Goal: Task Accomplishment & Management: Manage account settings

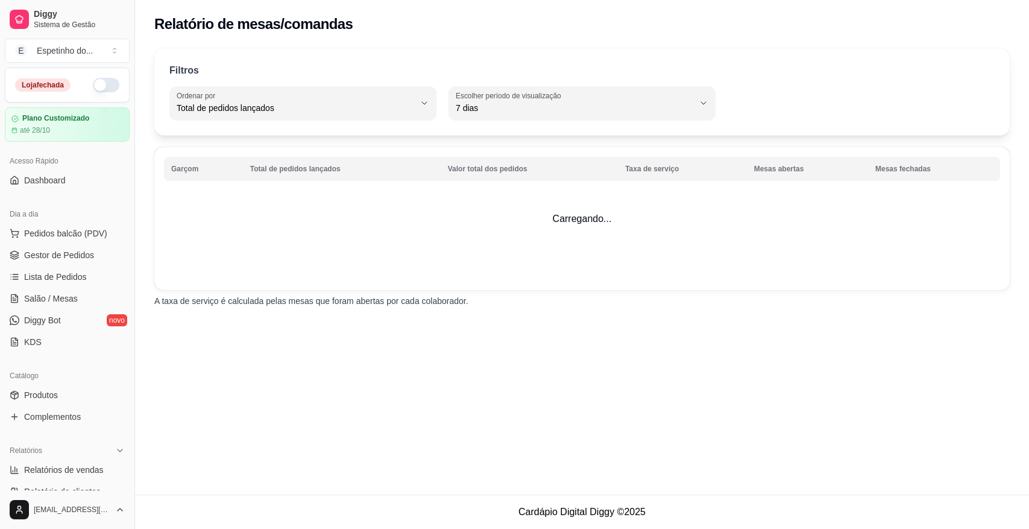
select select "TOTAL_OF_ORDERS"
select select "7"
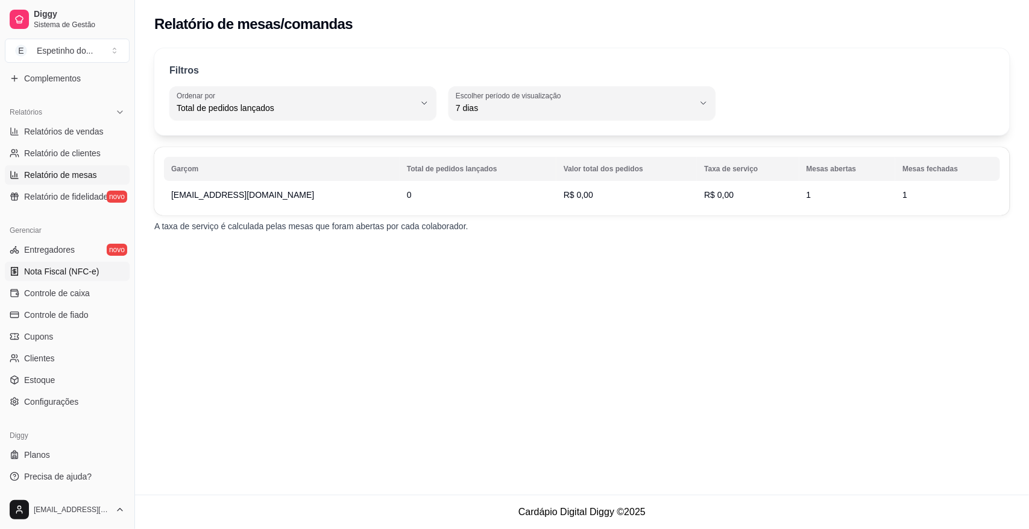
click at [56, 266] on span "Nota Fiscal (NFC-e)" at bounding box center [61, 271] width 75 height 12
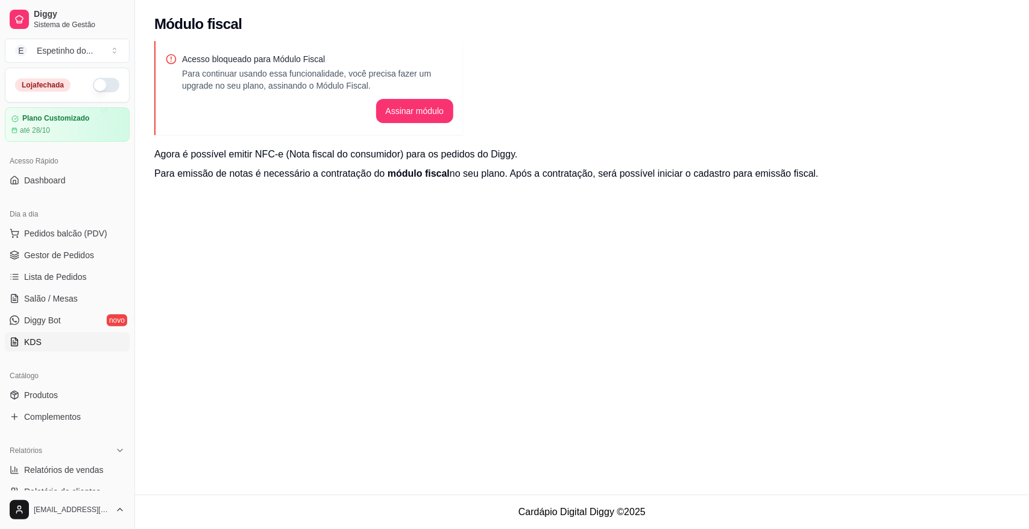
click at [66, 341] on link "KDS" at bounding box center [67, 341] width 125 height 19
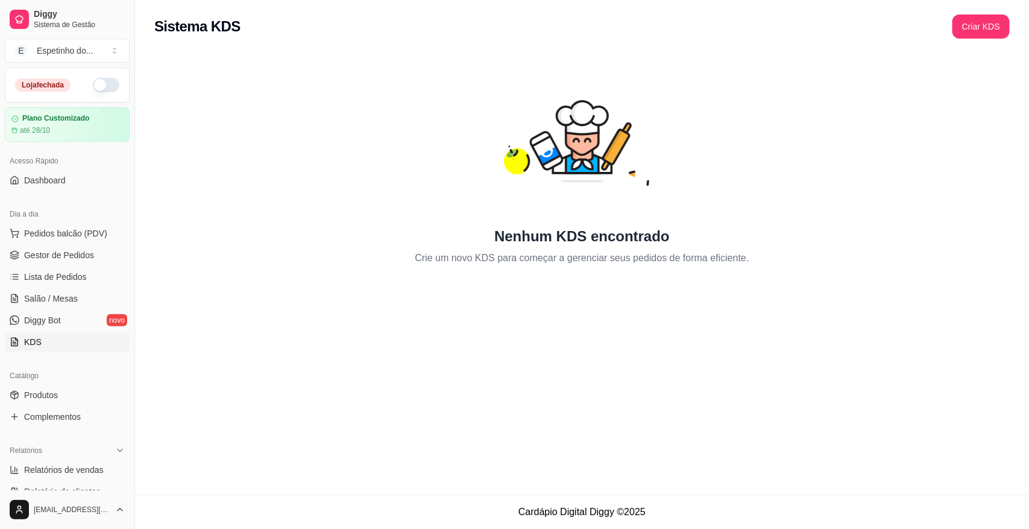
click at [572, 243] on h2 "Nenhum KDS encontrado" at bounding box center [581, 236] width 175 height 19
click at [543, 294] on div "Sistema KDS Criar KDS Nenhum KDS encontrado Crie um novo KDS para começar a ger…" at bounding box center [582, 247] width 894 height 494
click at [566, 143] on icon "animation" at bounding box center [582, 135] width 33 height 39
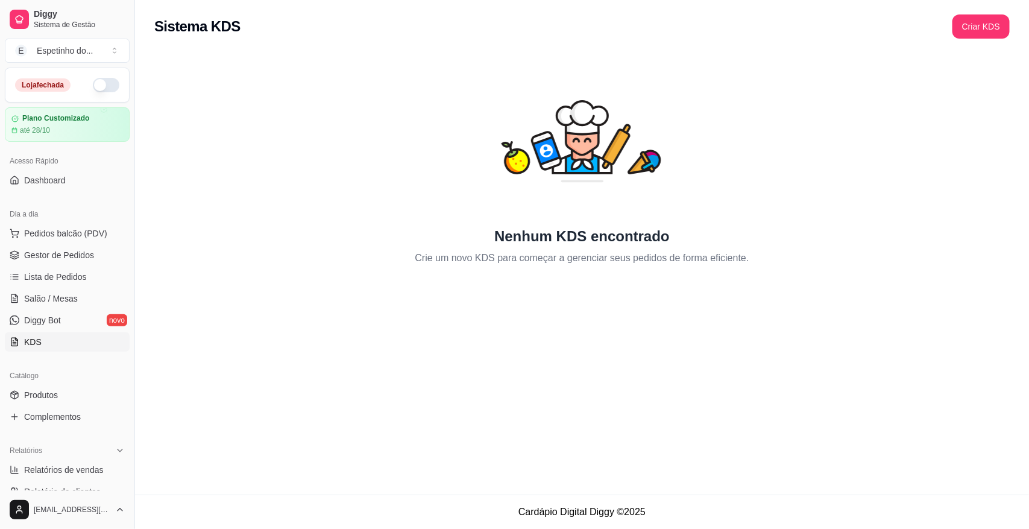
click at [566, 143] on icon "animation" at bounding box center [582, 135] width 33 height 39
click at [510, 394] on div "Sistema KDS Criar KDS Nenhum KDS encontrado Crie um novo KDS para começar a ger…" at bounding box center [582, 247] width 894 height 494
click at [984, 16] on button "Criar KDS" at bounding box center [980, 27] width 55 height 24
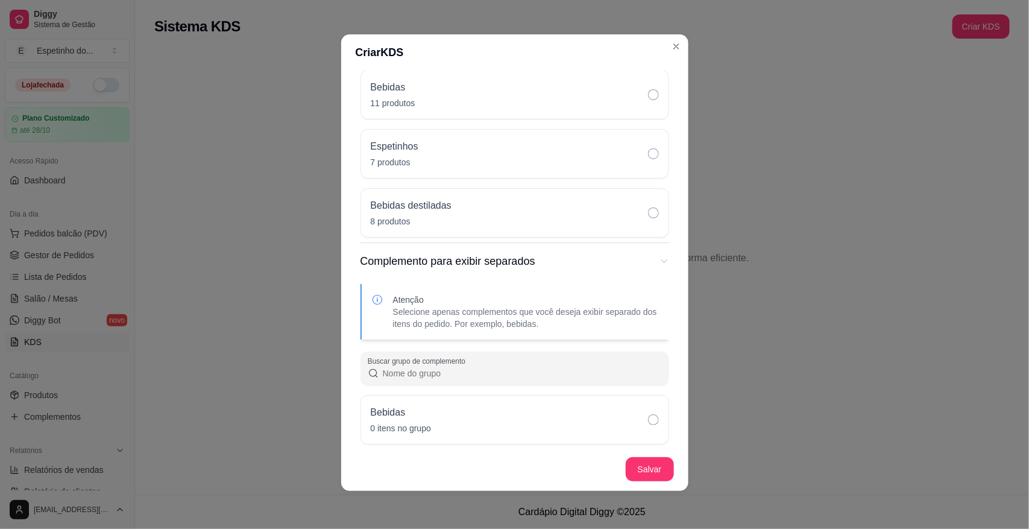
scroll to position [437, 0]
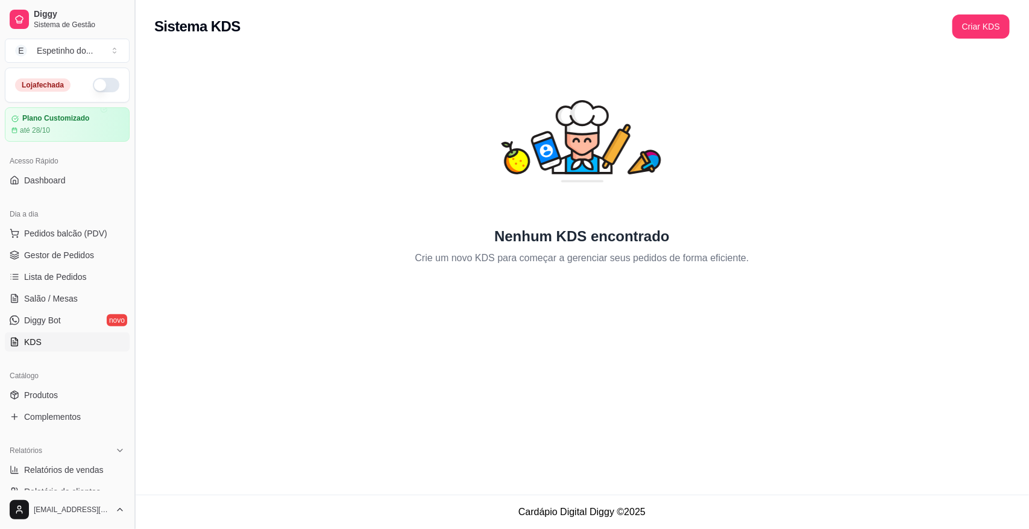
click at [130, 178] on button "Toggle Sidebar" at bounding box center [135, 264] width 10 height 529
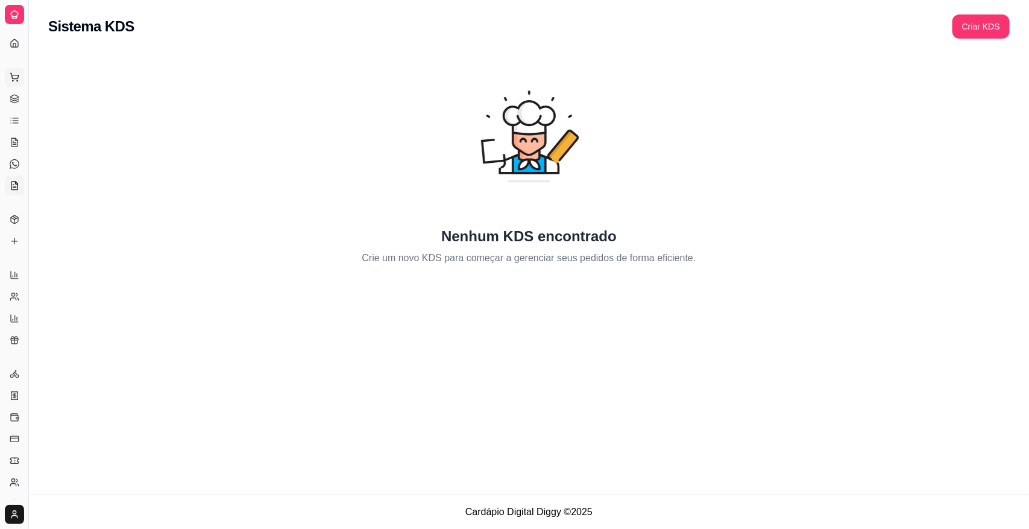
click at [7, 77] on button "Pedidos balcão (PDV)" at bounding box center [14, 77] width 19 height 19
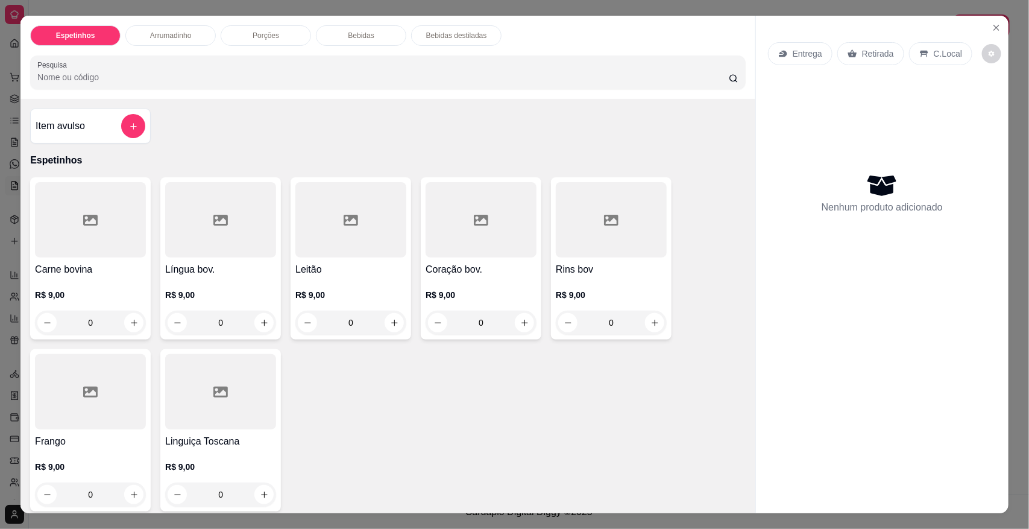
click at [948, 49] on p "C.Local" at bounding box center [948, 54] width 28 height 12
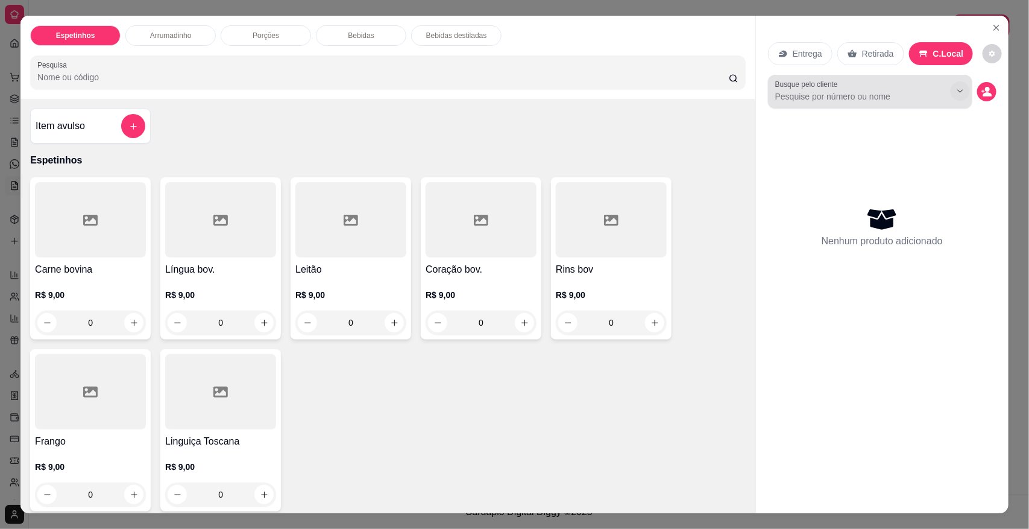
click at [956, 91] on icon "Show suggestions" at bounding box center [961, 91] width 10 height 10
click at [986, 48] on button "decrease-product-quantity" at bounding box center [992, 53] width 19 height 19
click at [2, 97] on div "Espetinhos Arrumadinho Porções Bebidas Bebidas destiladas Pesquisa Item avulso …" at bounding box center [514, 264] width 1029 height 529
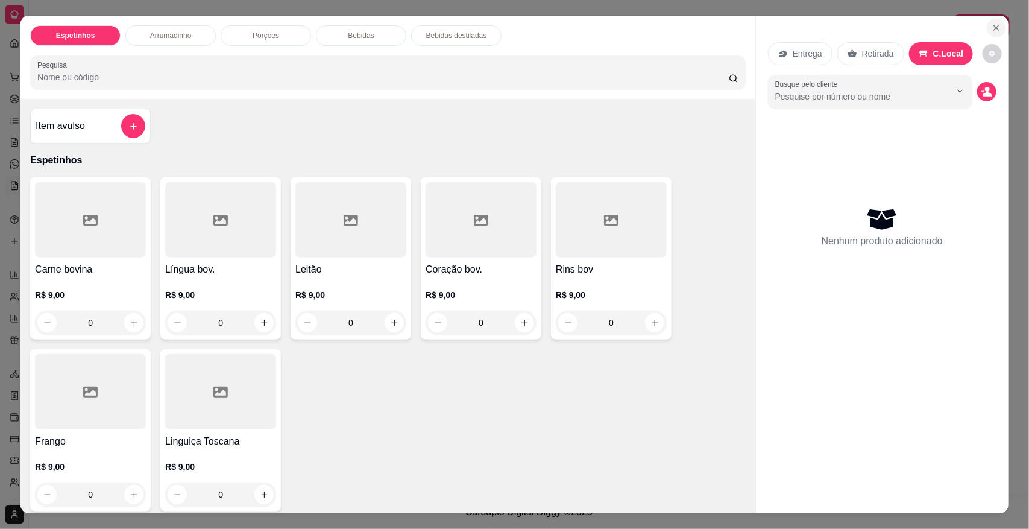
click at [994, 28] on icon "Close" at bounding box center [996, 27] width 5 height 5
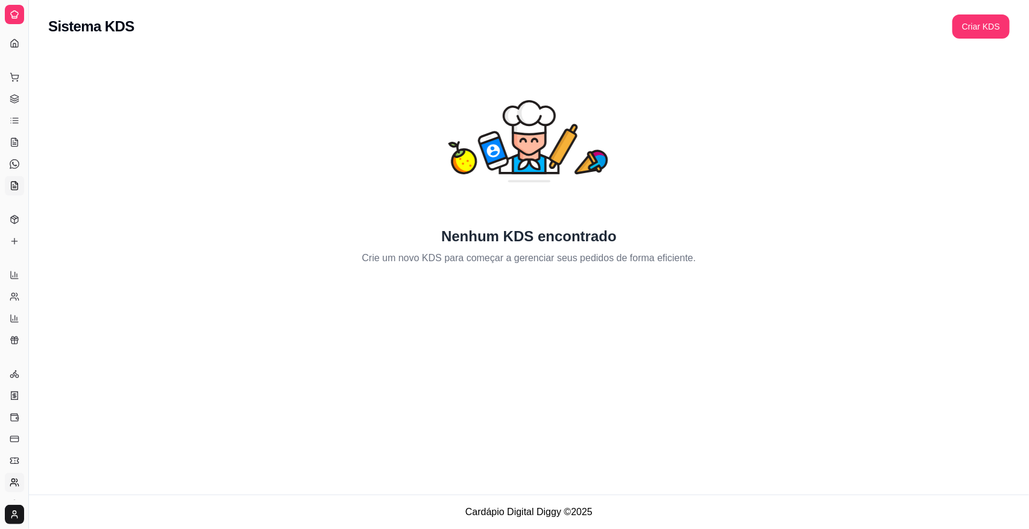
click at [18, 480] on icon at bounding box center [15, 482] width 10 height 10
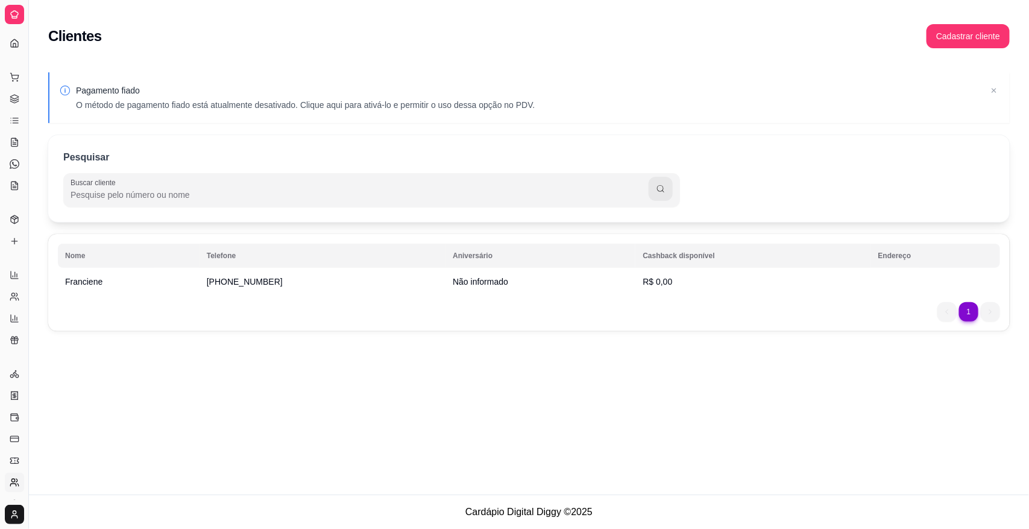
click at [18, 500] on div "[EMAIL_ADDRESS][DOMAIN_NAME]" at bounding box center [14, 514] width 28 height 29
click at [12, 514] on html "Diggy Sistema de Gestão E Espetinho do ... Loja fechada Plano Customizado até 2…" at bounding box center [514, 264] width 1029 height 529
click at [64, 469] on span "Configurações" at bounding box center [54, 470] width 54 height 12
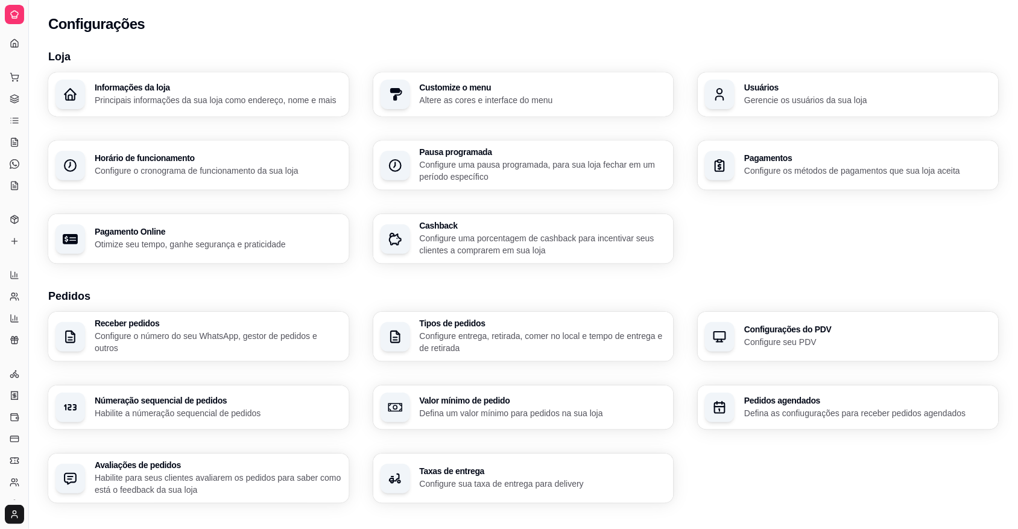
click at [779, 90] on h3 "Usuários" at bounding box center [867, 87] width 247 height 8
click at [13, 41] on icon at bounding box center [15, 44] width 10 height 10
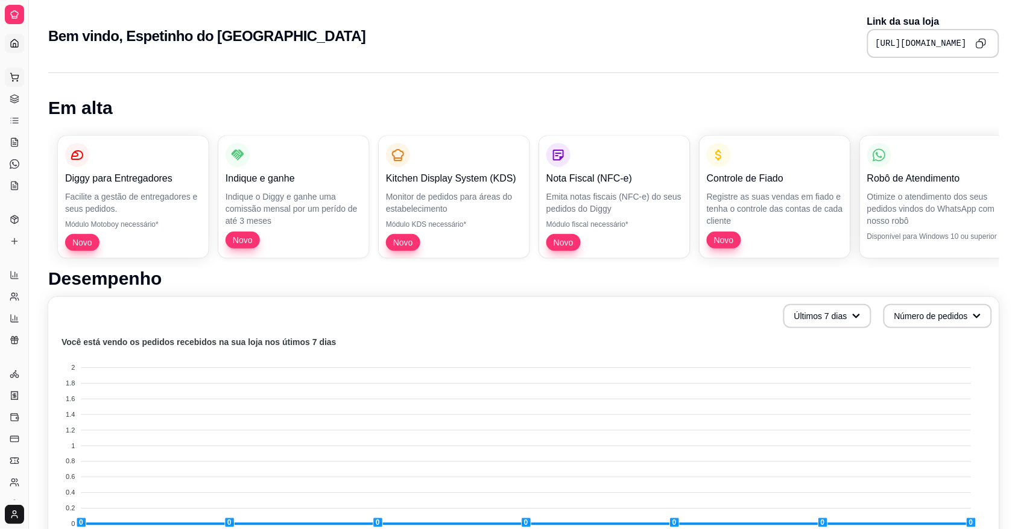
click at [17, 79] on icon at bounding box center [15, 77] width 10 height 10
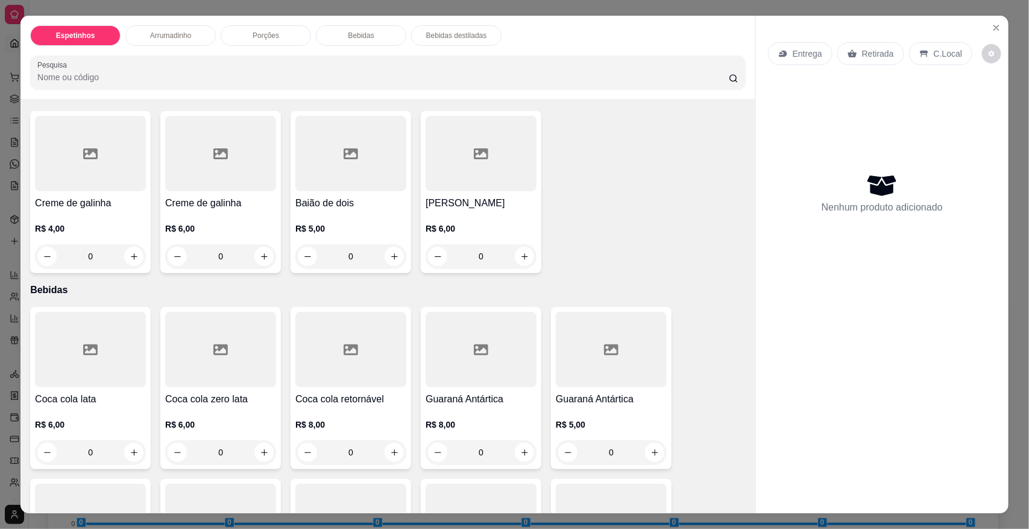
click at [692, 277] on div "Item avulso Espetinhos Carne bovina R$ 9,00 0 Língua bov. R$ 9,00 0 Leitão R$ 9…" at bounding box center [387, 306] width 735 height 414
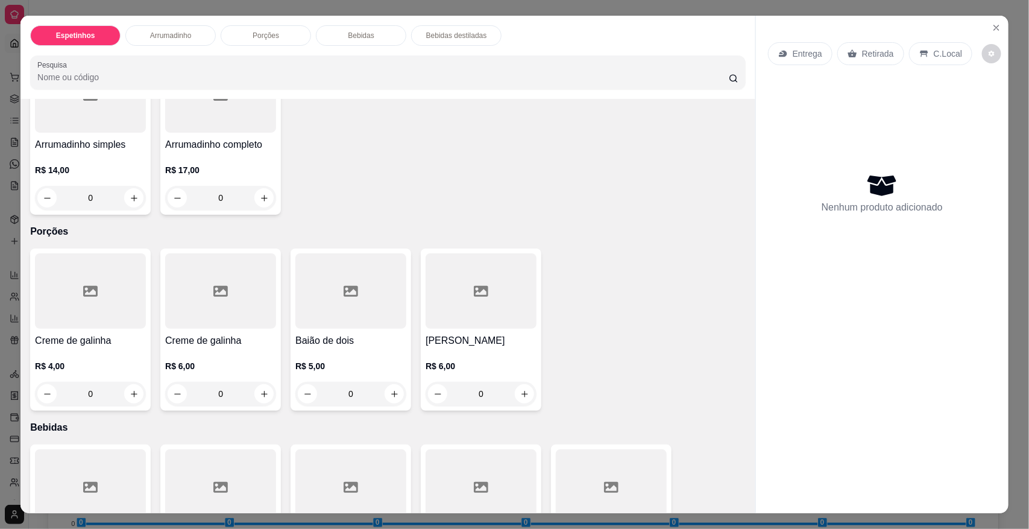
scroll to position [489, 0]
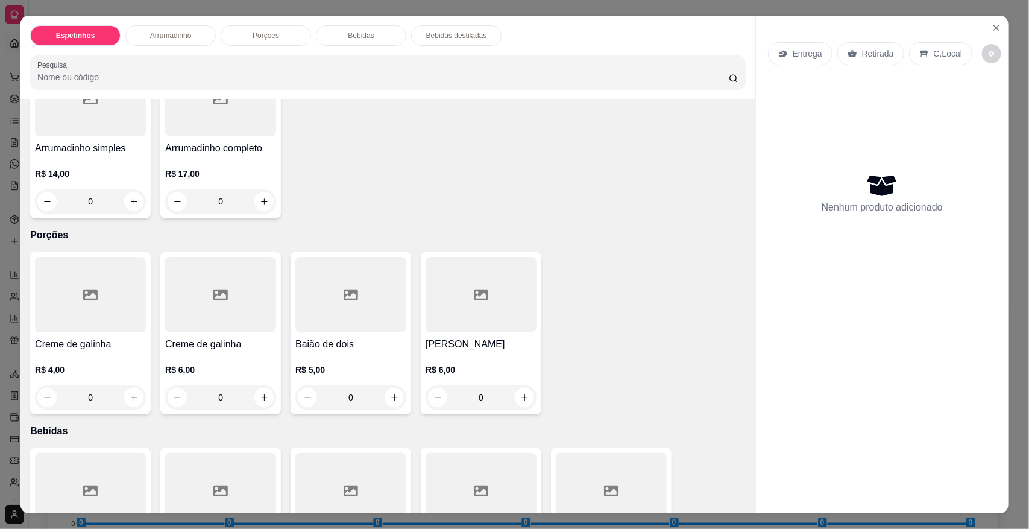
click at [730, 266] on div "Item avulso Espetinhos Carne bovina R$ 9,00 0 Língua bov. R$ 9,00 0 Leitão R$ 9…" at bounding box center [387, 306] width 735 height 414
click at [995, 32] on icon "Close" at bounding box center [997, 28] width 10 height 10
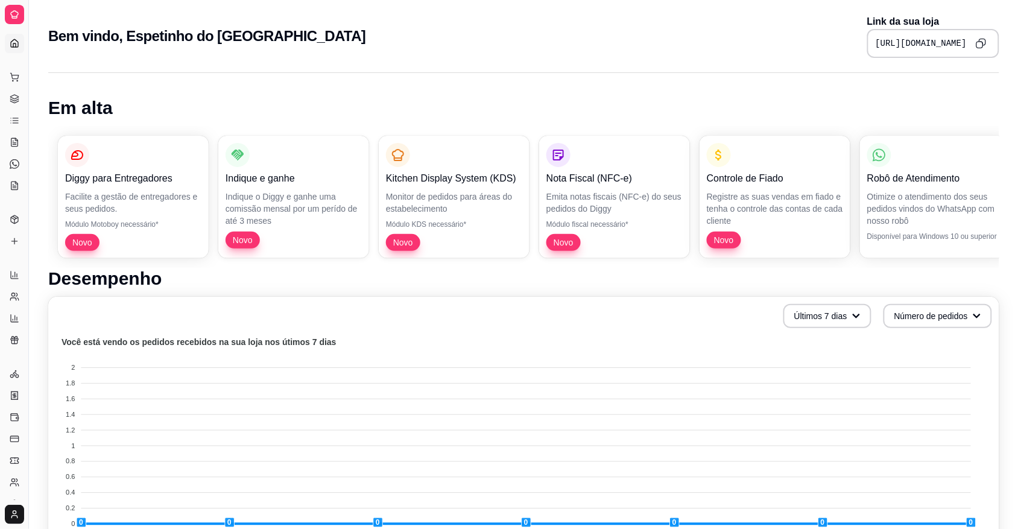
click at [14, 40] on icon at bounding box center [15, 44] width 10 height 10
click at [12, 143] on icon at bounding box center [15, 142] width 10 height 10
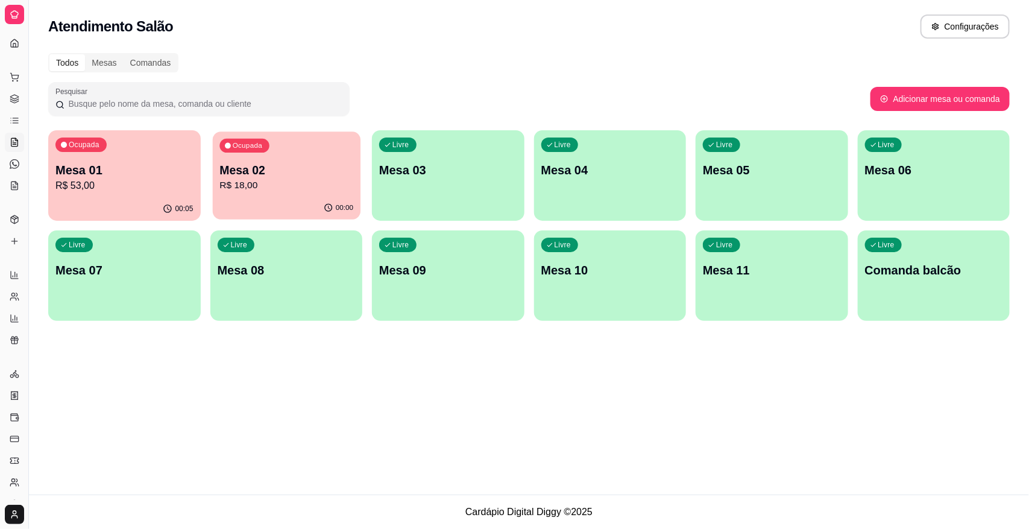
click at [298, 154] on div "Ocupada Mesa 02 R$ 18,00" at bounding box center [286, 163] width 148 height 65
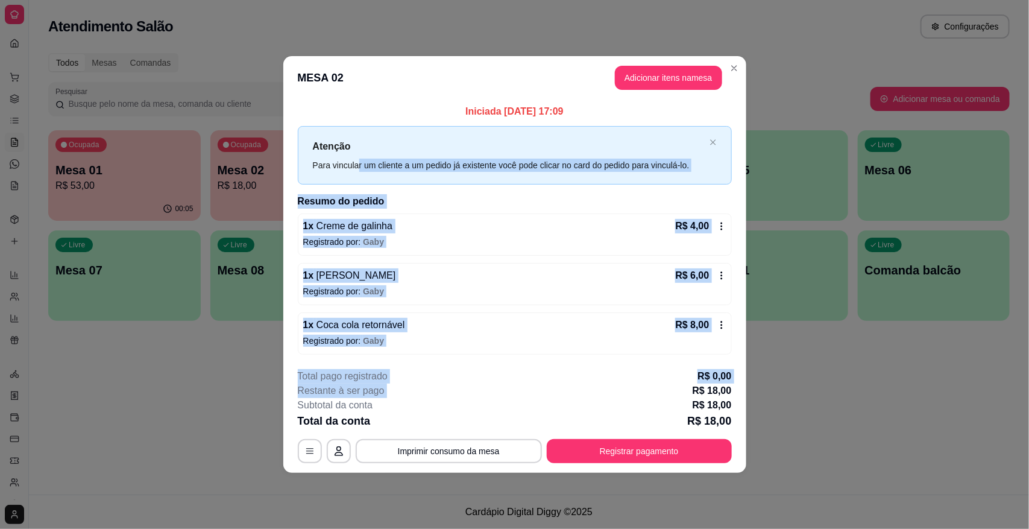
drag, startPoint x: 358, startPoint y: 154, endPoint x: 611, endPoint y: 386, distance: 343.5
click at [611, 386] on section "**********" at bounding box center [514, 264] width 463 height 417
click at [685, 447] on button "Registrar pagamento" at bounding box center [639, 452] width 180 height 24
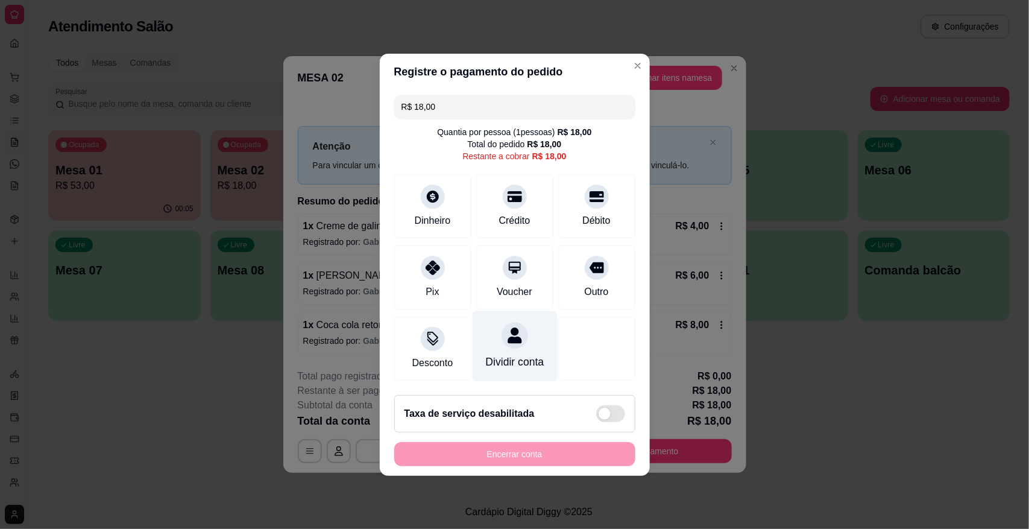
click at [485, 362] on div "Dividir conta" at bounding box center [514, 362] width 58 height 16
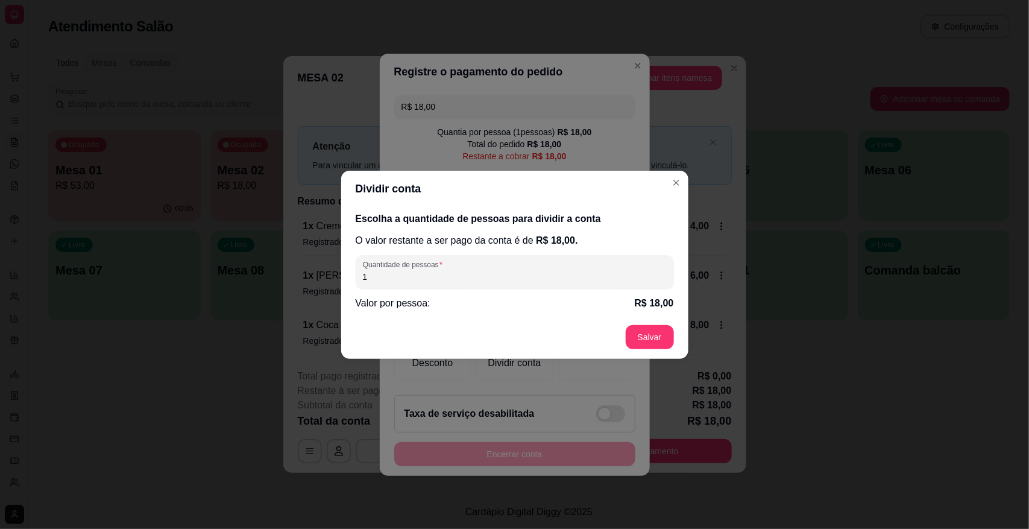
click at [518, 274] on input "1" at bounding box center [515, 277] width 304 height 12
type input "13"
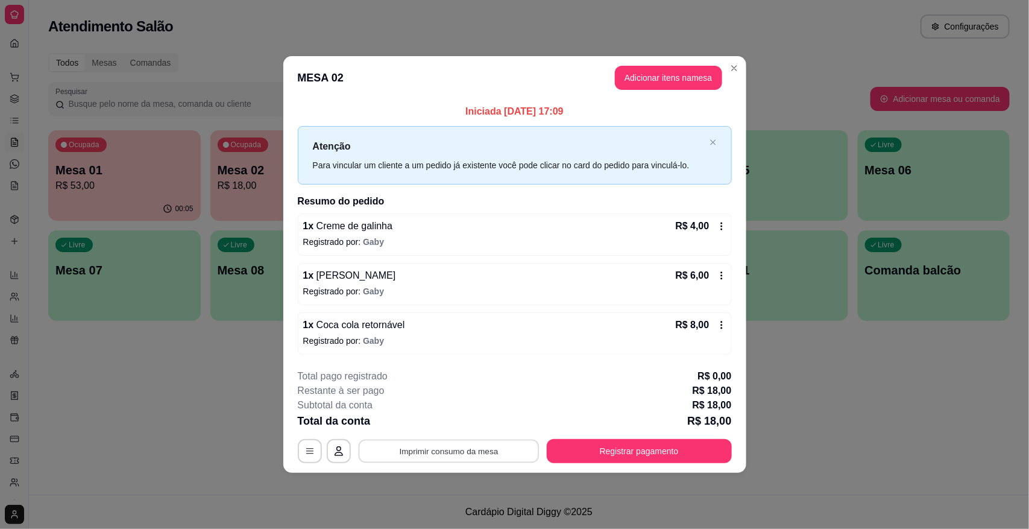
click at [454, 445] on button "Imprimir consumo da mesa" at bounding box center [448, 452] width 181 height 24
click at [613, 450] on button "Registrar pagamento" at bounding box center [639, 451] width 185 height 24
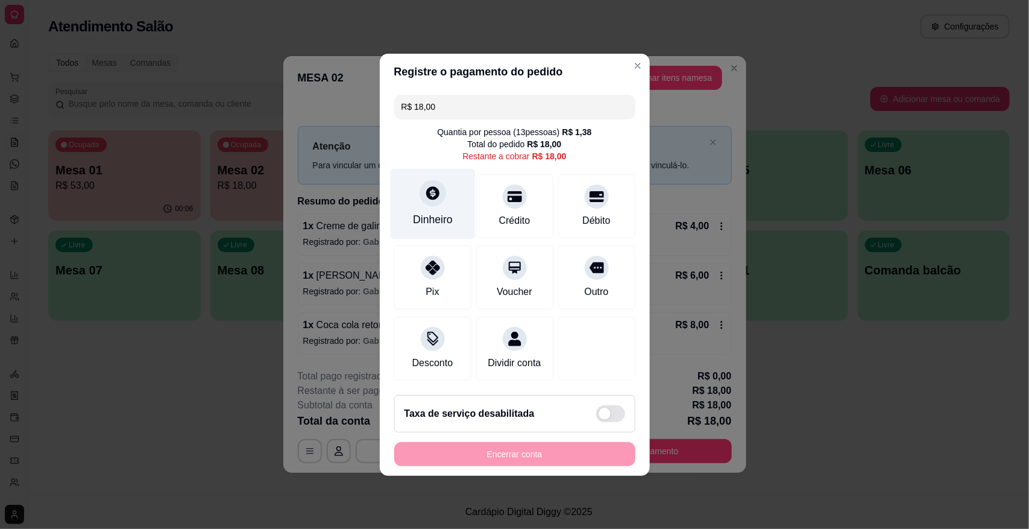
click at [413, 212] on div "Dinheiro" at bounding box center [433, 220] width 40 height 16
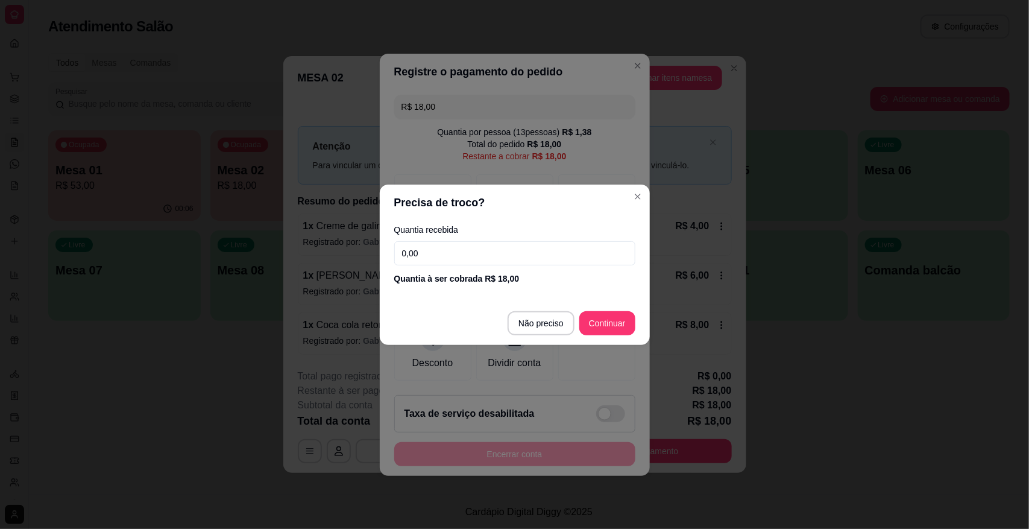
click at [446, 248] on input "0,00" at bounding box center [514, 253] width 241 height 24
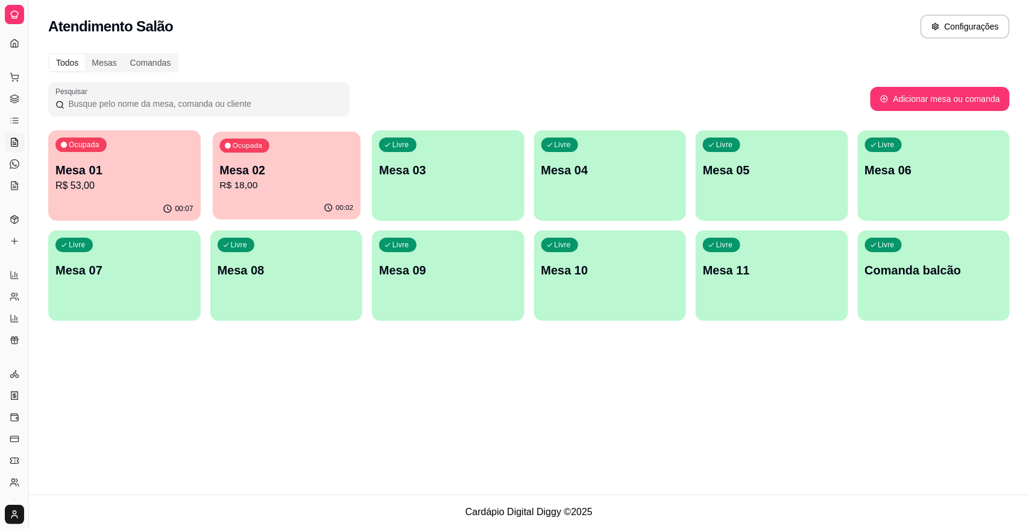
click at [287, 148] on div "Ocupada Mesa 02 R$ 18,00" at bounding box center [286, 163] width 148 height 65
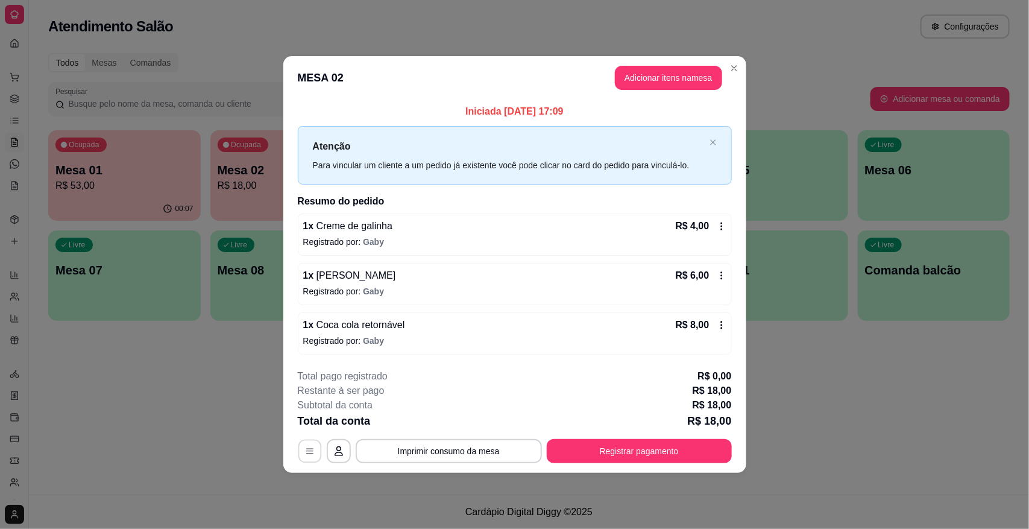
click at [315, 450] on button "button" at bounding box center [310, 452] width 24 height 24
click at [685, 444] on button "Registrar pagamento" at bounding box center [639, 452] width 180 height 24
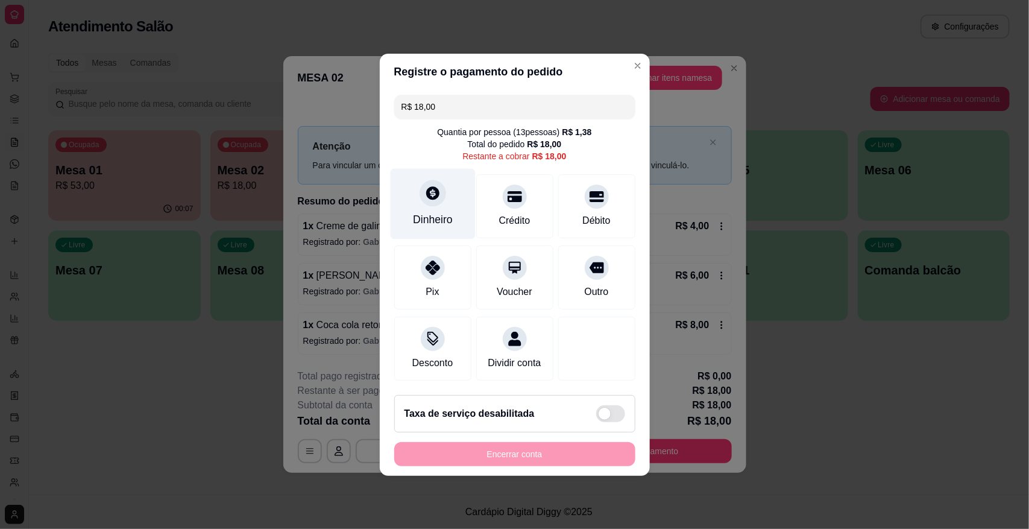
click at [438, 196] on div at bounding box center [433, 193] width 27 height 27
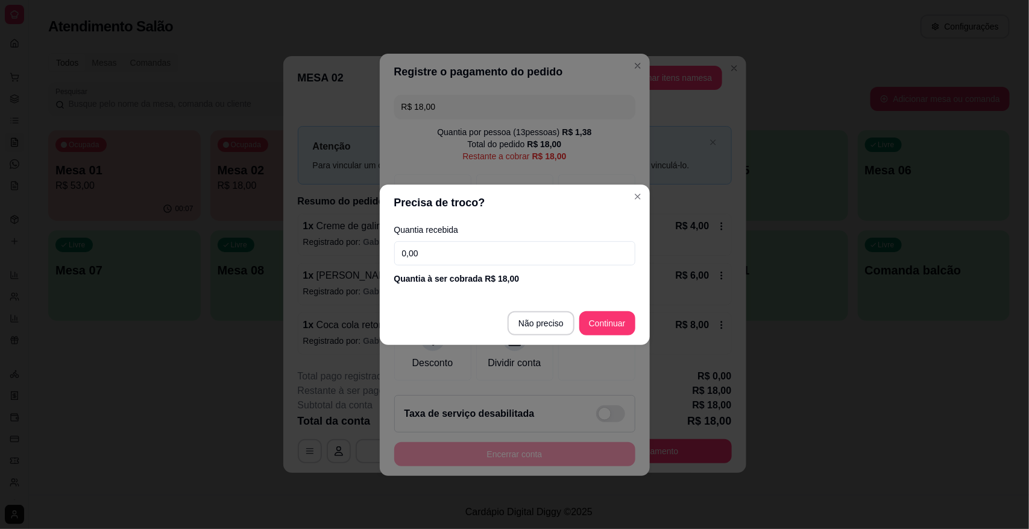
click at [635, 198] on div "Precisa de troco? Quantia recebida 0,00 Quantia à ser cobrada R$ 18,00 Não prec…" at bounding box center [514, 264] width 1029 height 529
click at [635, 198] on div "R$ 18,00 Quantia por pessoa ( 13 pessoas) R$ 1,38 Total do pedido R$ 18,00 Rest…" at bounding box center [515, 237] width 270 height 295
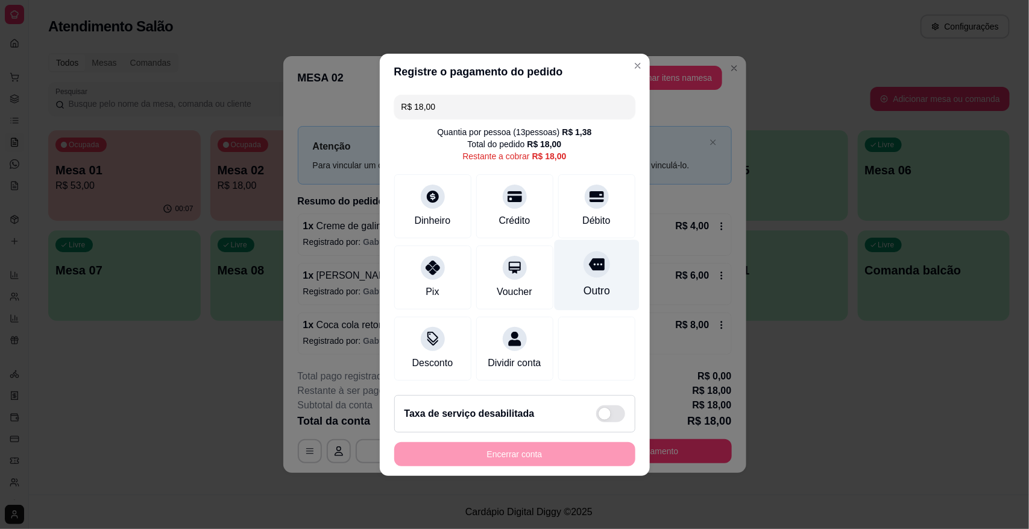
click at [606, 255] on div "Outro" at bounding box center [596, 274] width 85 height 71
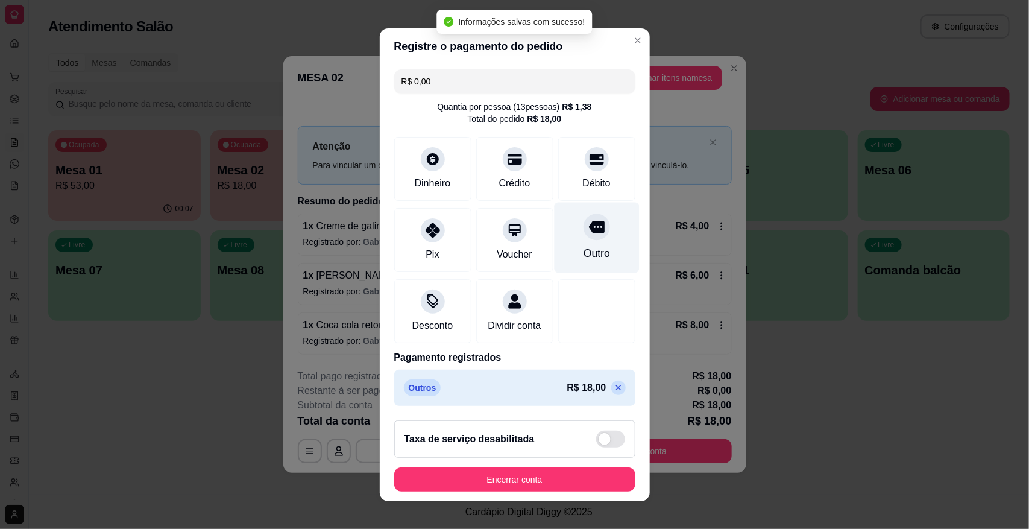
type input "R$ 0,00"
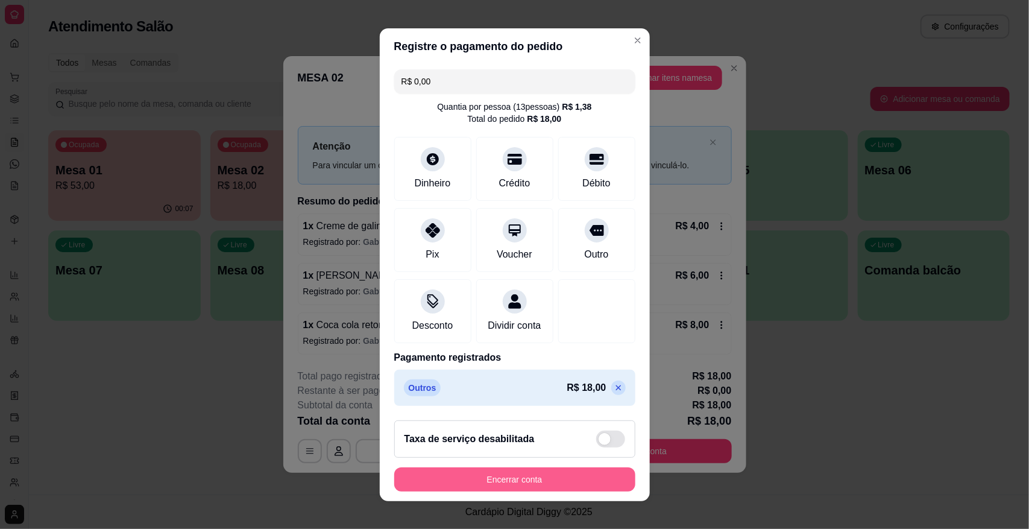
click at [501, 481] on button "Encerrar conta" at bounding box center [514, 479] width 241 height 24
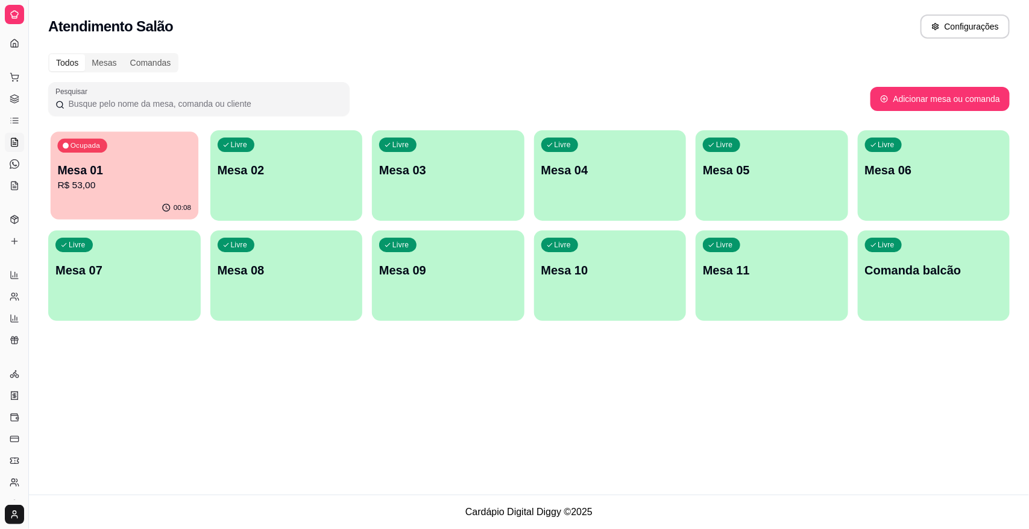
click at [178, 160] on div "Ocupada Mesa 01 R$ 53,00" at bounding box center [125, 163] width 148 height 65
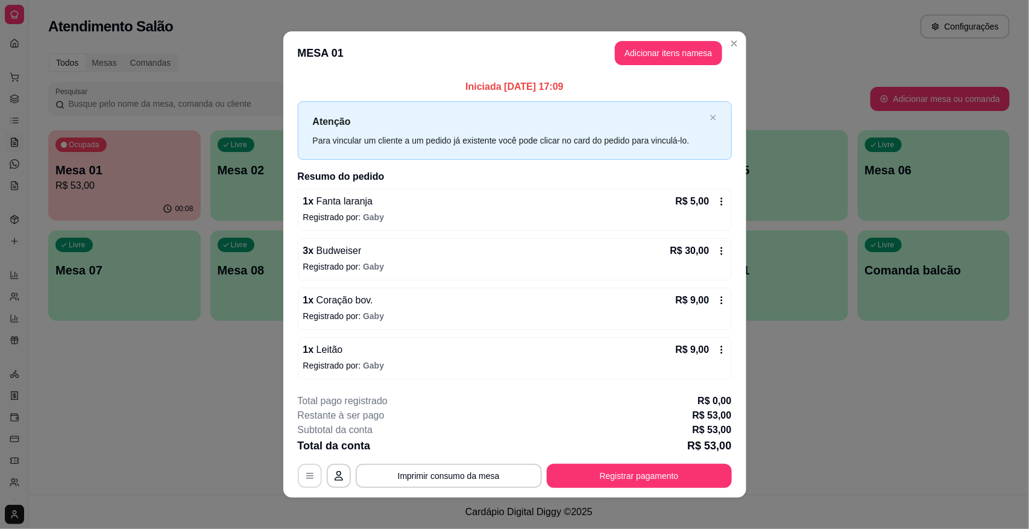
click at [305, 475] on icon "button" at bounding box center [310, 476] width 10 height 10
click at [634, 462] on div "**********" at bounding box center [515, 441] width 434 height 94
click at [634, 473] on button "Registrar pagamento" at bounding box center [639, 476] width 185 height 24
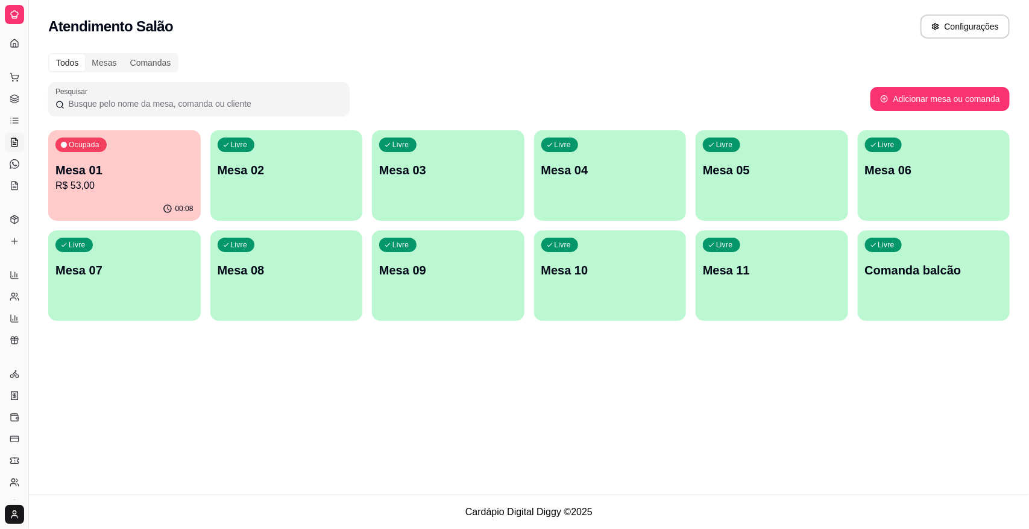
click at [118, 143] on div "Ocupada Mesa 01 R$ 53,00" at bounding box center [124, 163] width 153 height 67
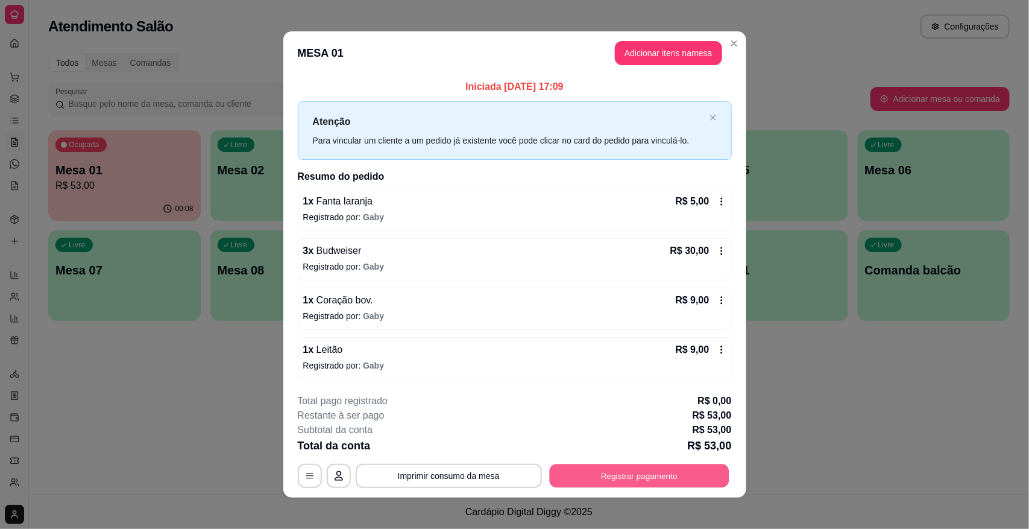
click at [600, 471] on button "Registrar pagamento" at bounding box center [639, 476] width 180 height 24
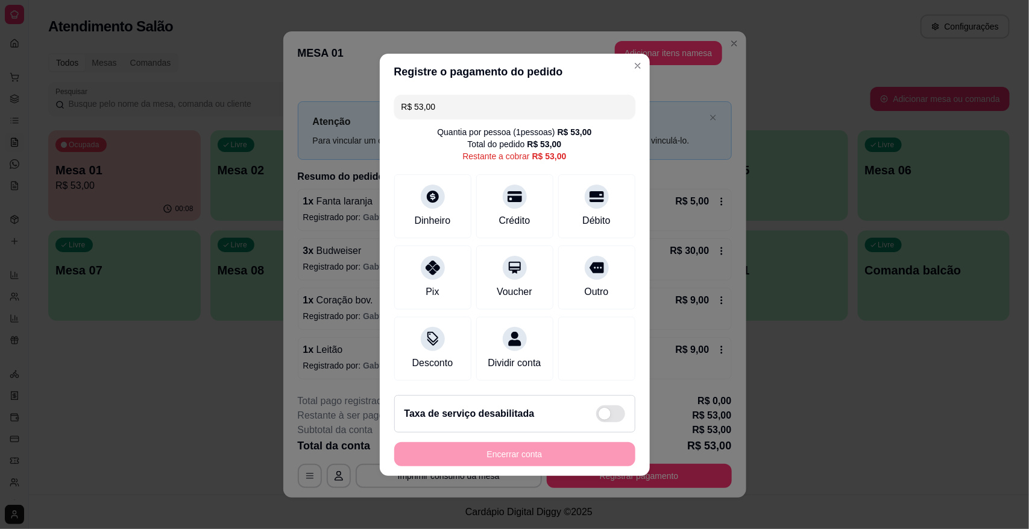
click at [600, 466] on div "Encerrar conta" at bounding box center [514, 454] width 241 height 24
click at [597, 283] on div "Outro" at bounding box center [596, 291] width 27 height 16
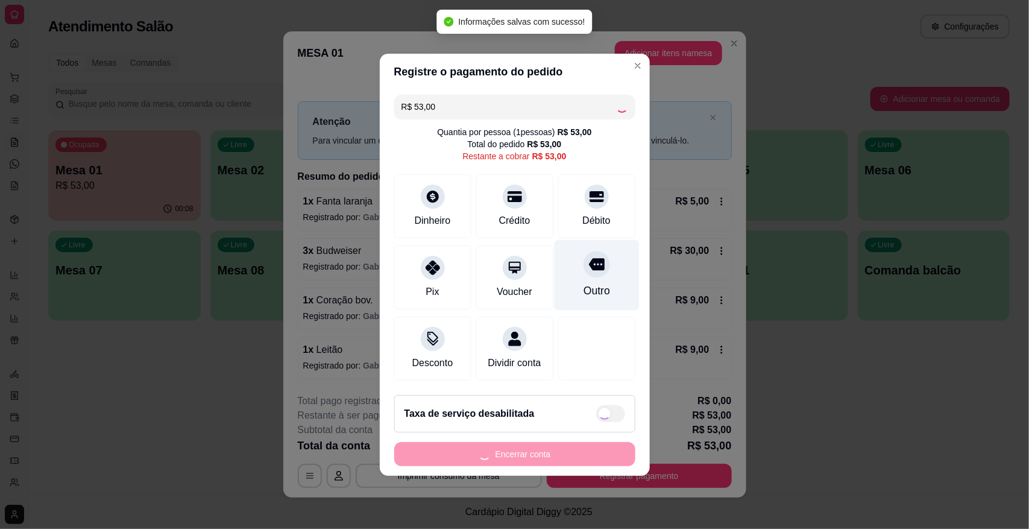
type input "R$ 0,00"
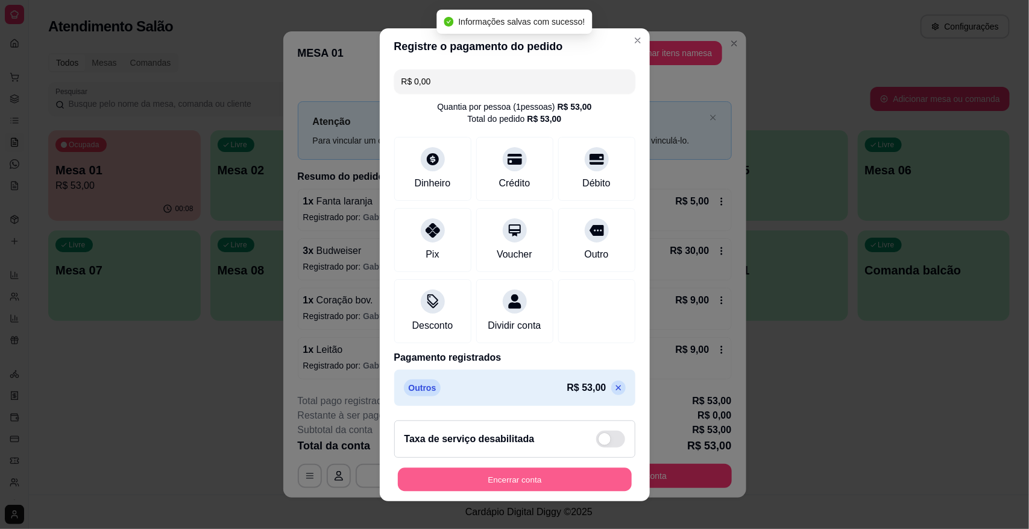
click at [481, 471] on button "Encerrar conta" at bounding box center [515, 479] width 234 height 24
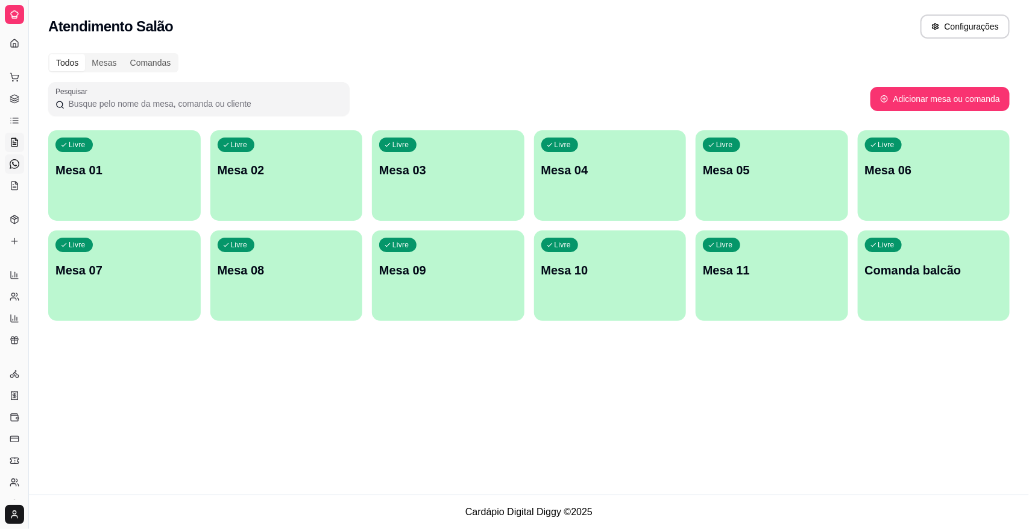
click at [16, 166] on icon at bounding box center [15, 164] width 10 height 10
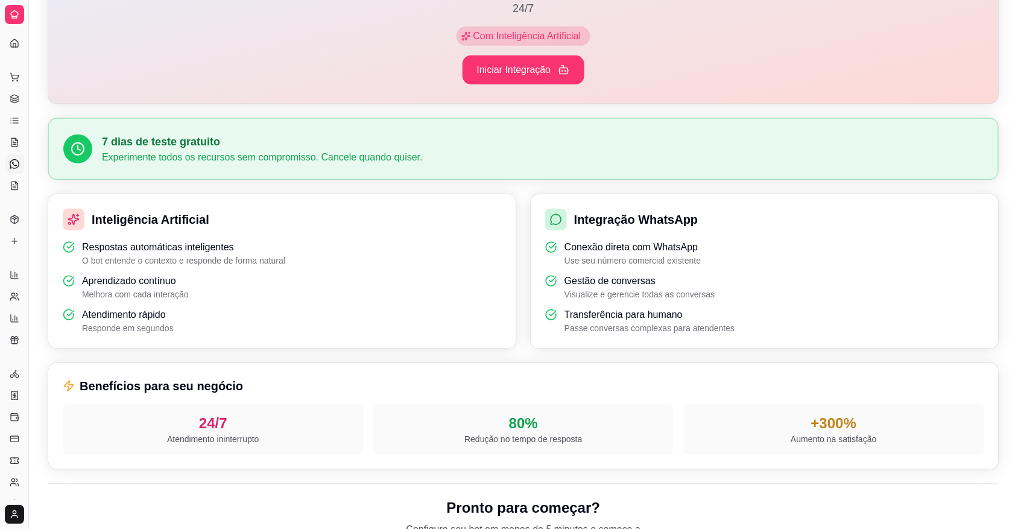
scroll to position [181, 0]
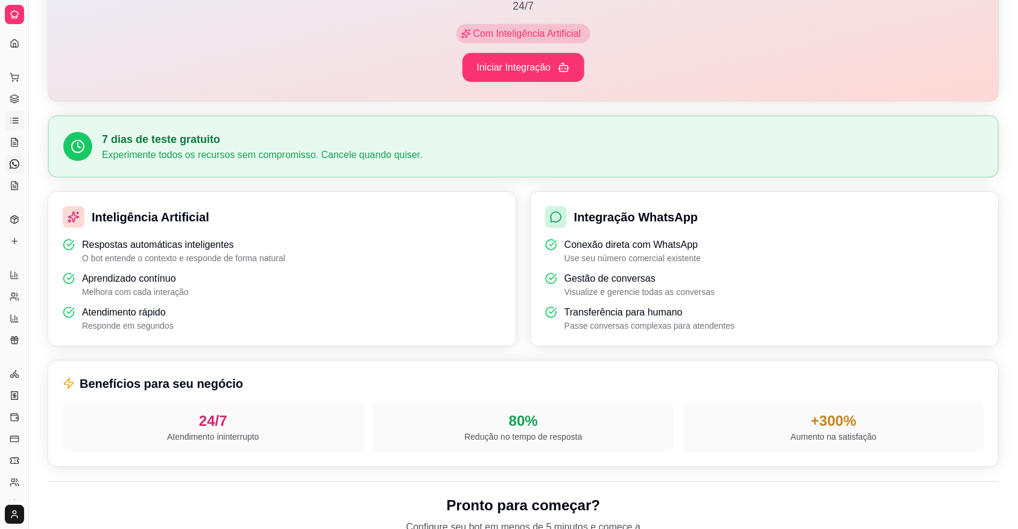
click at [13, 116] on icon at bounding box center [15, 121] width 10 height 10
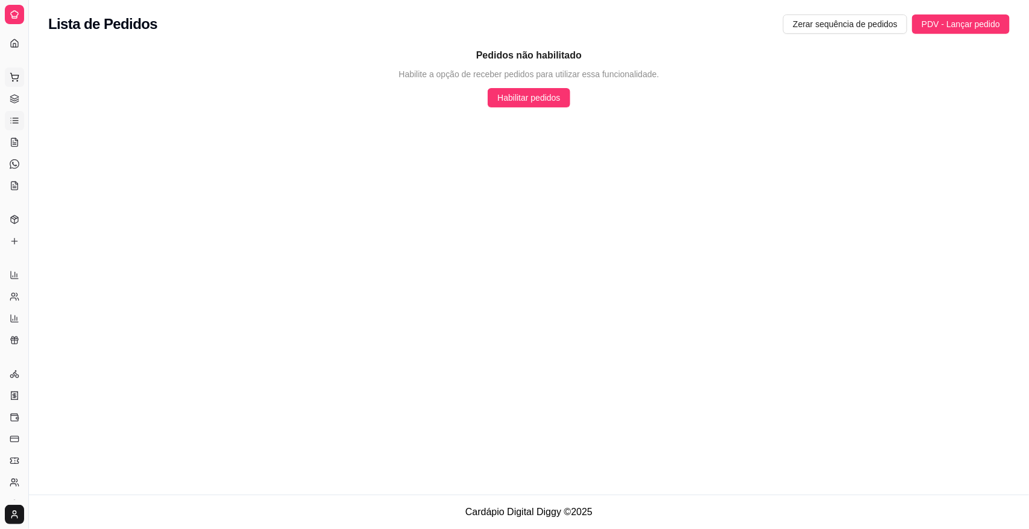
click at [15, 81] on icon at bounding box center [15, 77] width 10 height 10
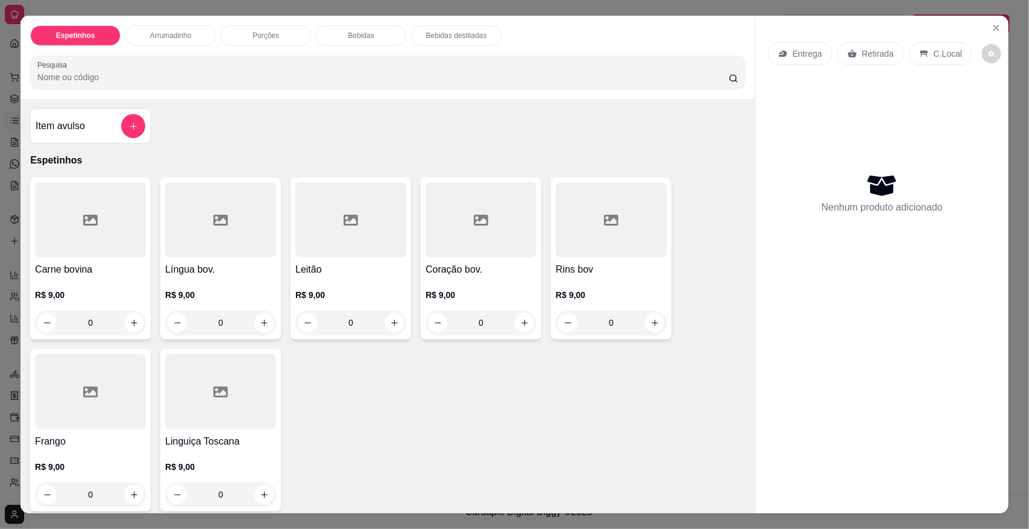
click at [185, 28] on div "Arrumadinho" at bounding box center [170, 35] width 90 height 20
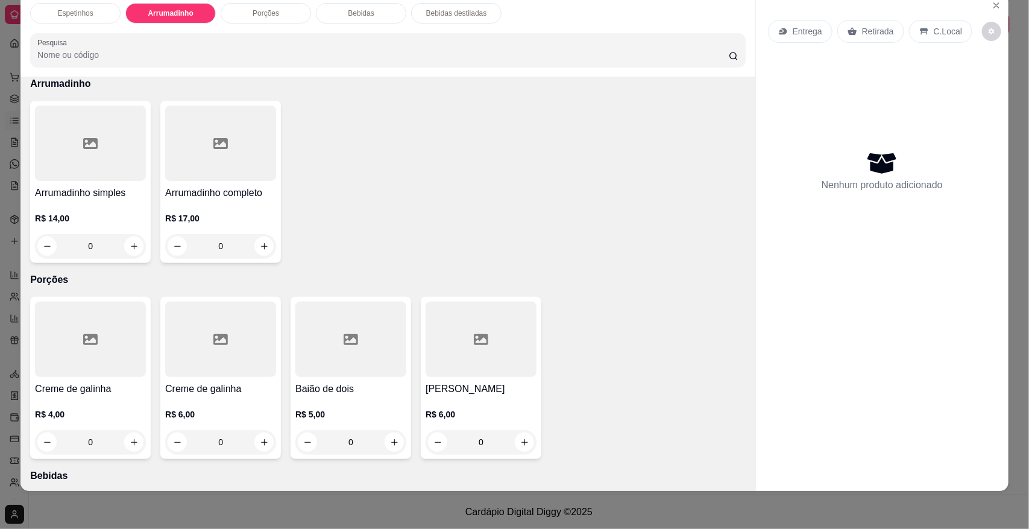
click at [254, 8] on p "Porções" at bounding box center [266, 13] width 27 height 10
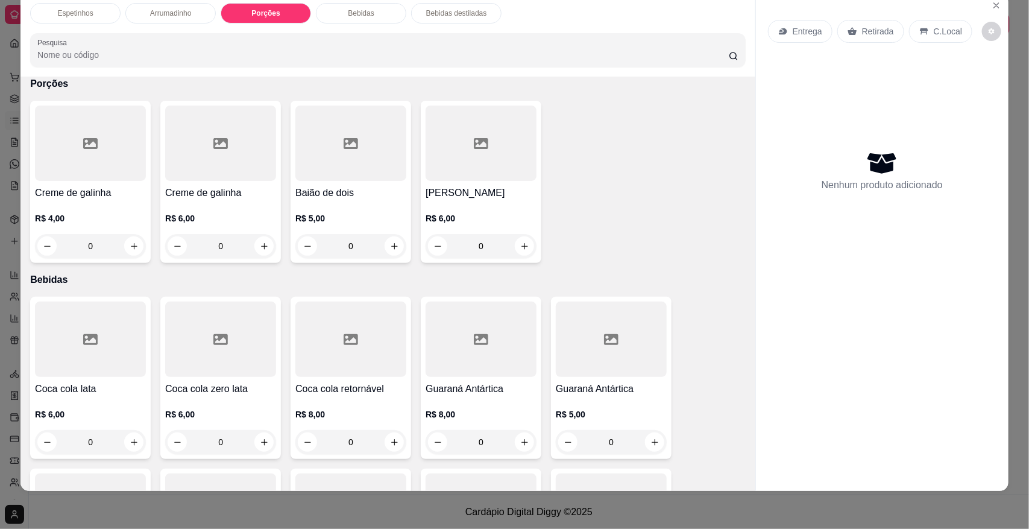
click at [354, 6] on div "Bebidas" at bounding box center [361, 13] width 90 height 20
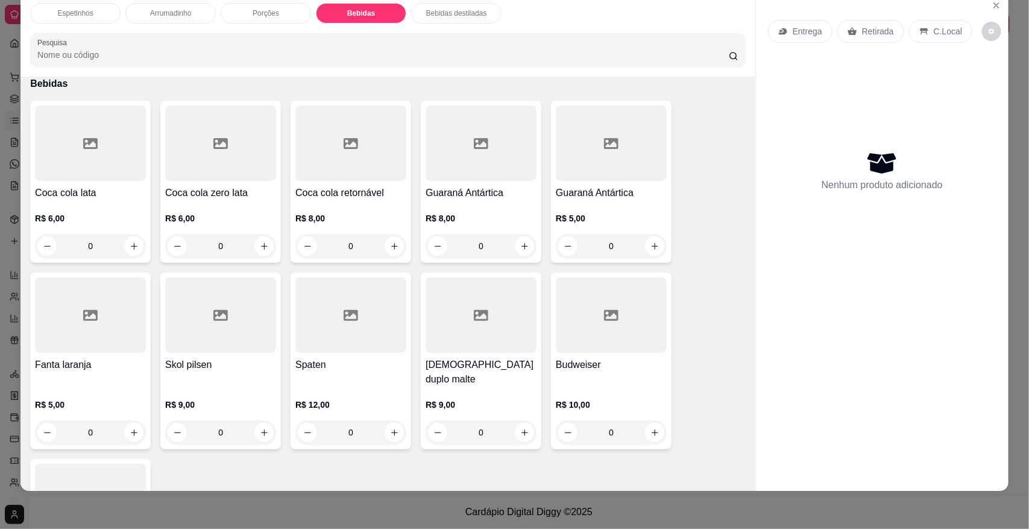
click at [463, 12] on p "Bebidas destiladas" at bounding box center [456, 13] width 61 height 10
